Goal: Information Seeking & Learning: Check status

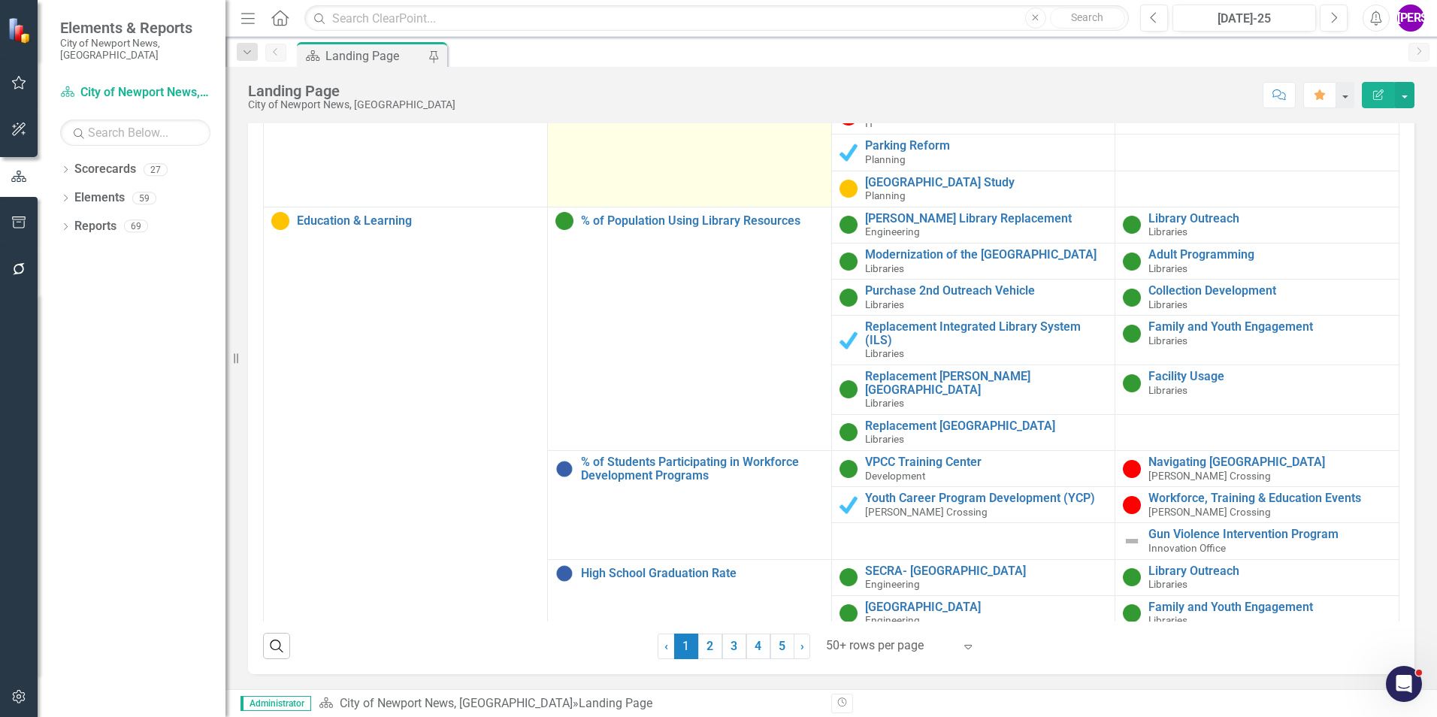
scroll to position [1804, 0]
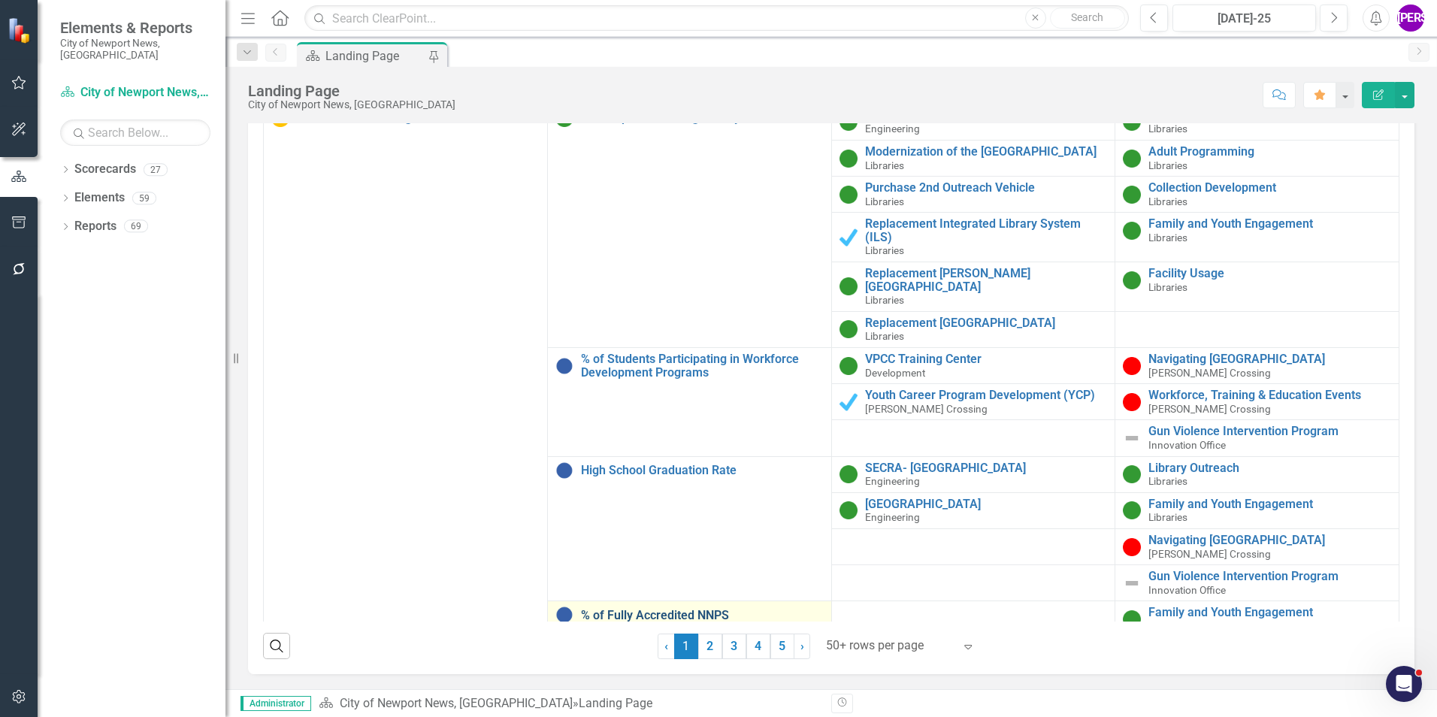
click at [645, 609] on link "% of Fully Accredited NNPS" at bounding box center [702, 616] width 243 height 14
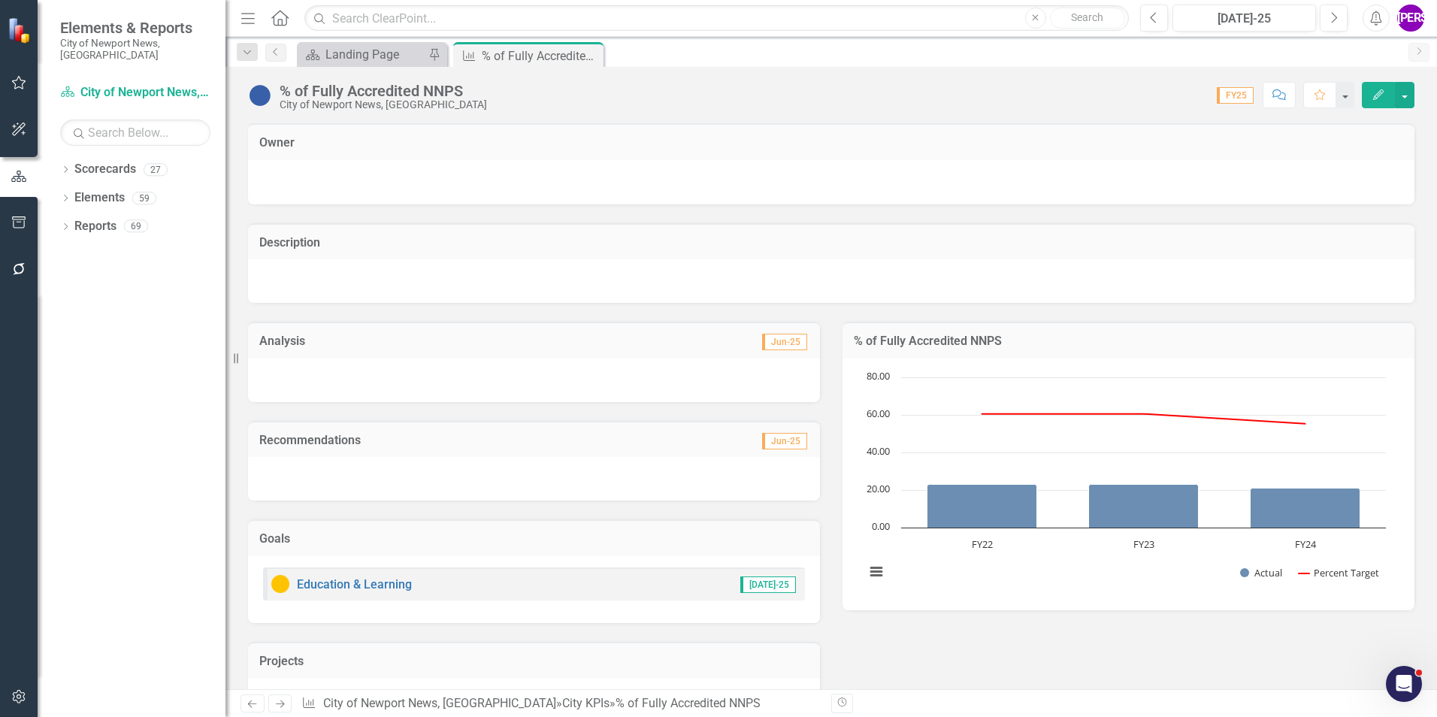
click at [1272, 92] on icon "Comment" at bounding box center [1279, 94] width 14 height 11
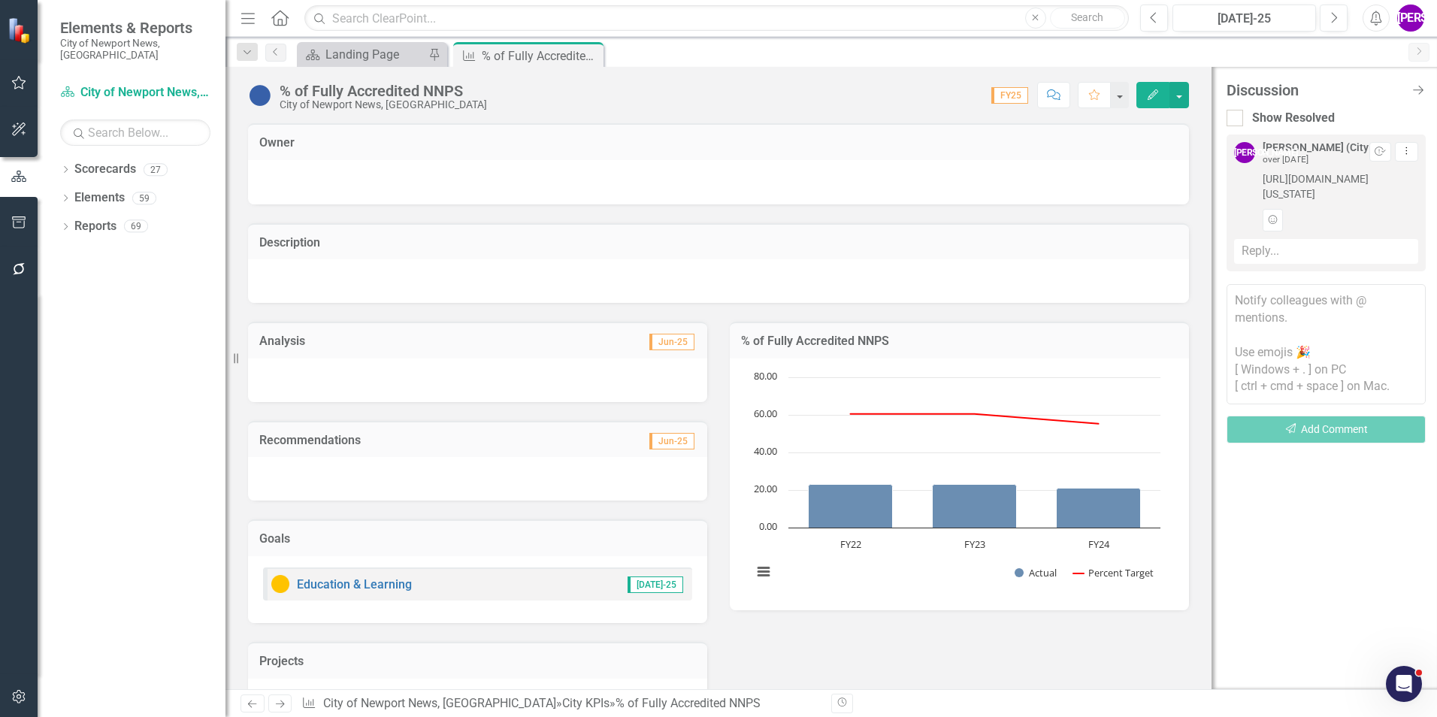
drag, startPoint x: 1334, startPoint y: 205, endPoint x: 1245, endPoint y: 174, distance: 94.1
click at [1245, 174] on div "[PERSON_NAME] (City Manager's Office) over [DATE] Resolve Dropdown Menu [URL][D…" at bounding box center [1326, 186] width 184 height 89
copy span "[URL][DOMAIN_NAME][US_STATE]"
click at [1426, 88] on div "Discussion Close Discussion Bar Show Resolved [PERSON_NAME] (City Manager's Off…" at bounding box center [1323, 378] width 225 height 622
click at [1424, 88] on icon "Close Discussion Bar" at bounding box center [1417, 90] width 19 height 14
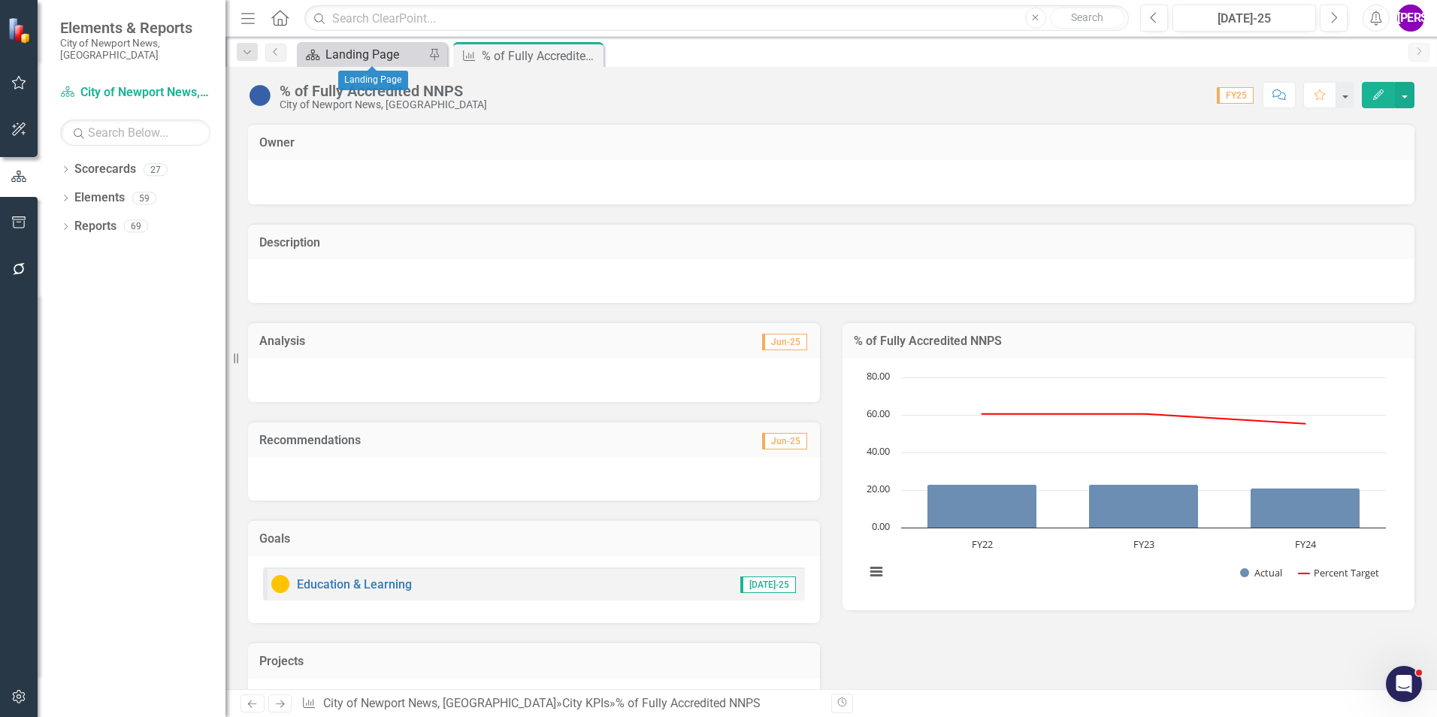
click at [367, 58] on div "Landing Page" at bounding box center [374, 54] width 99 height 19
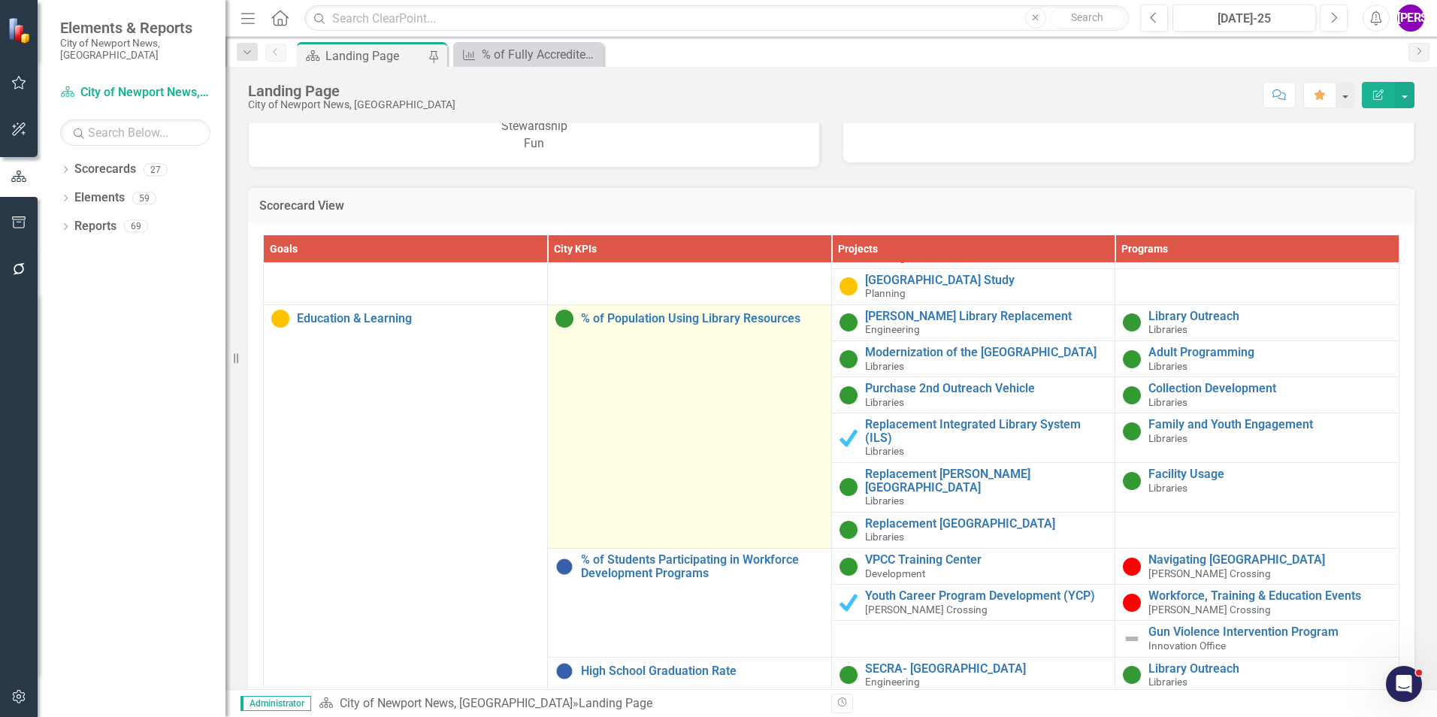
scroll to position [2029, 0]
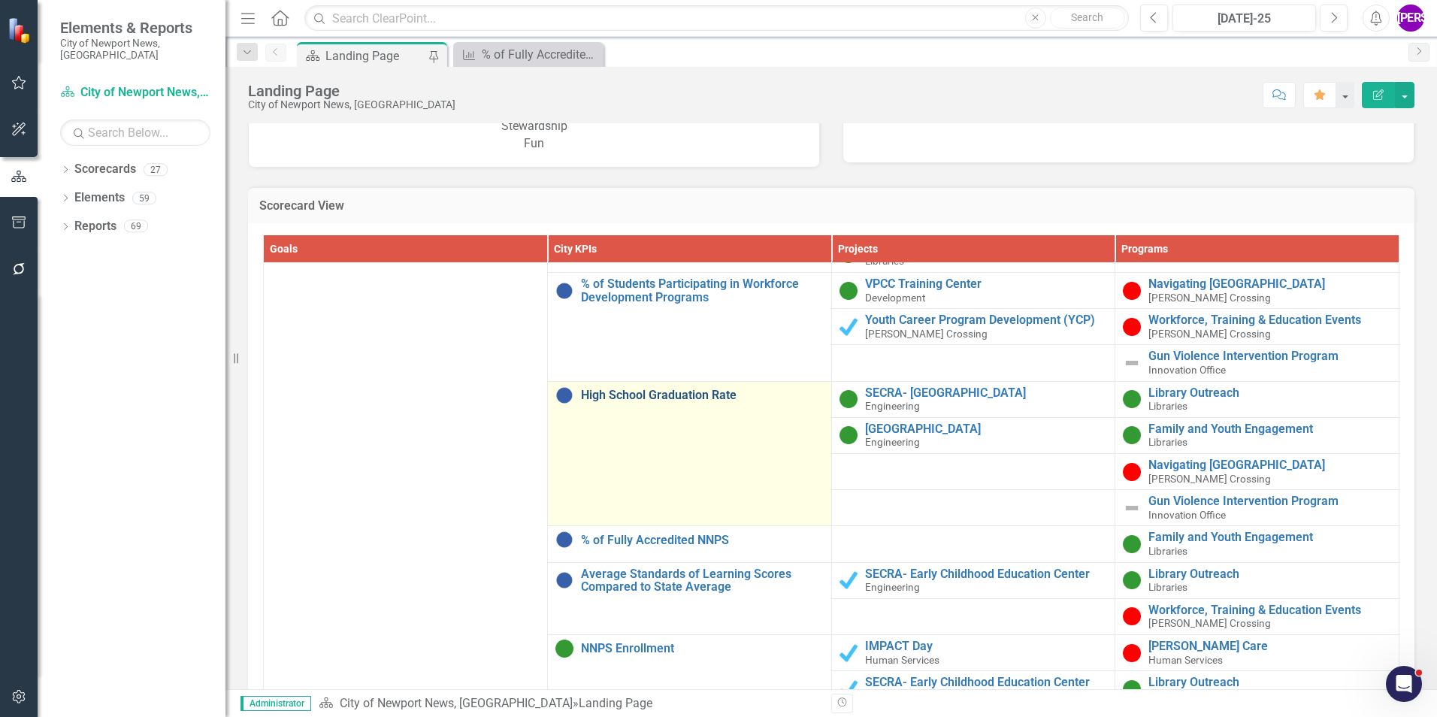
click at [678, 389] on link "High School Graduation Rate" at bounding box center [702, 396] width 243 height 14
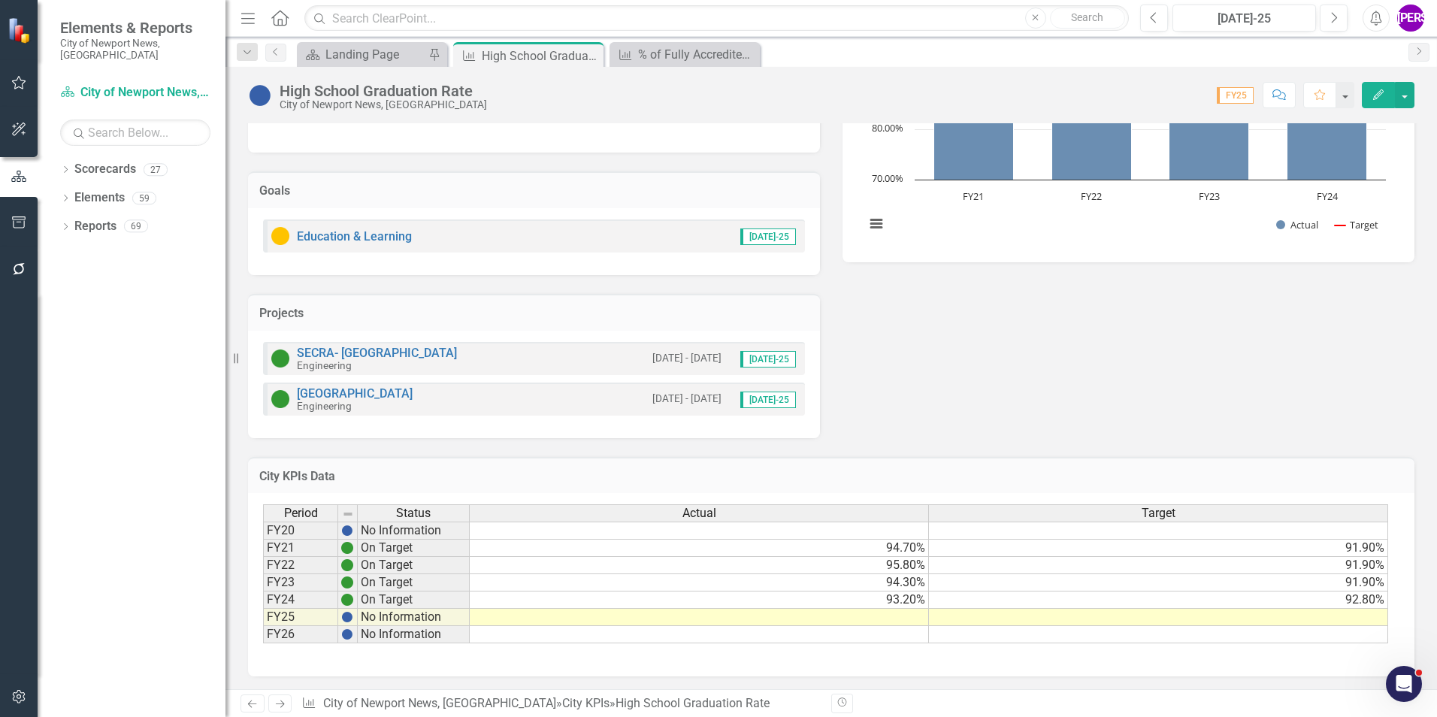
scroll to position [350, 0]
